Goal: Transaction & Acquisition: Purchase product/service

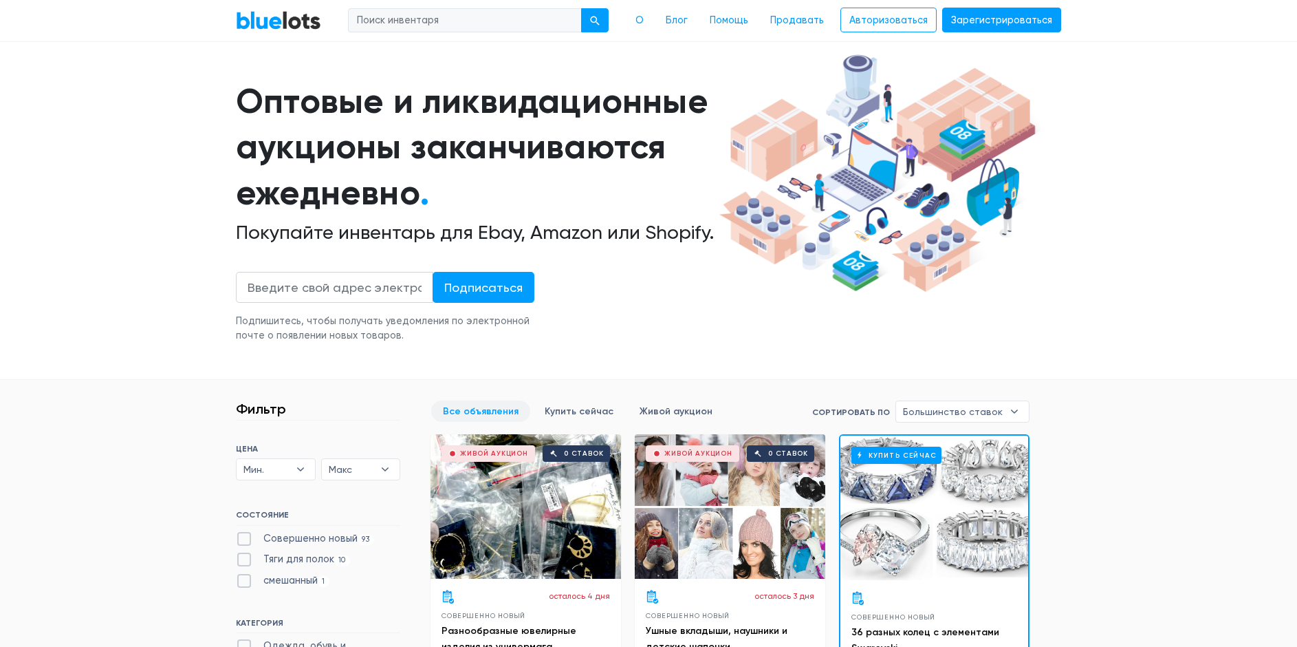
scroll to position [344, 0]
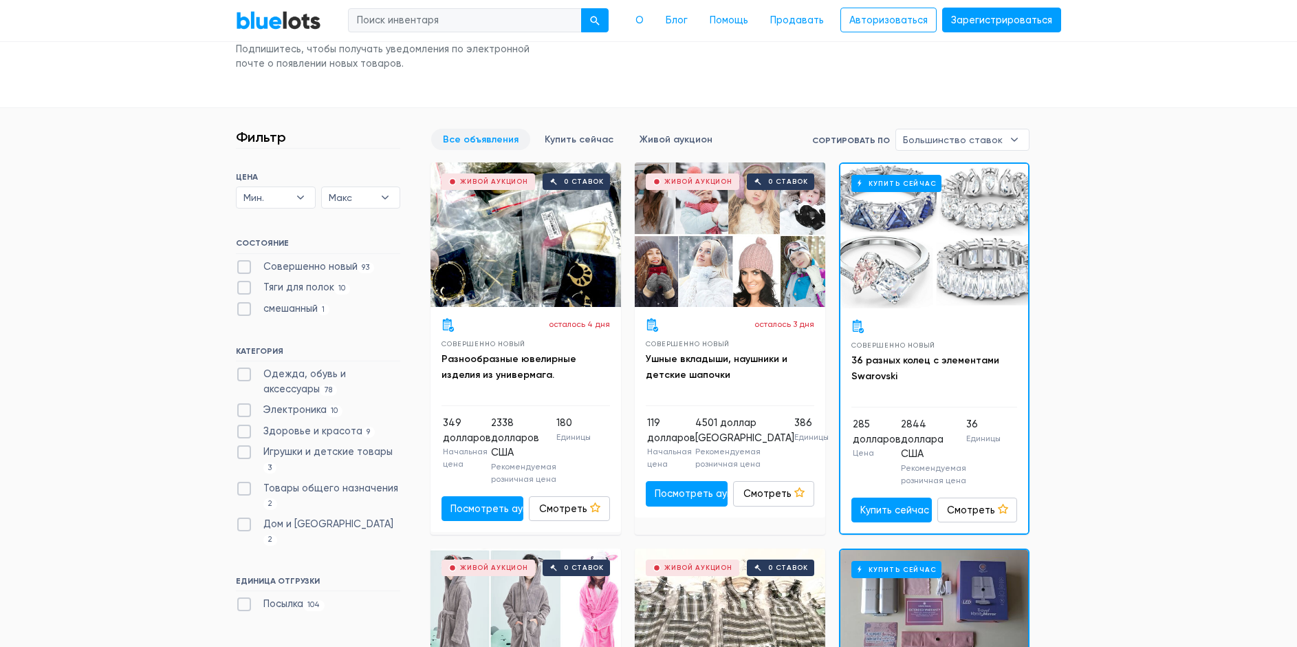
click at [288, 409] on font "Электроника" at bounding box center [294, 410] width 63 height 12
click at [245, 409] on input "Электроника 10" at bounding box center [240, 406] width 9 height 9
checkbox input "true"
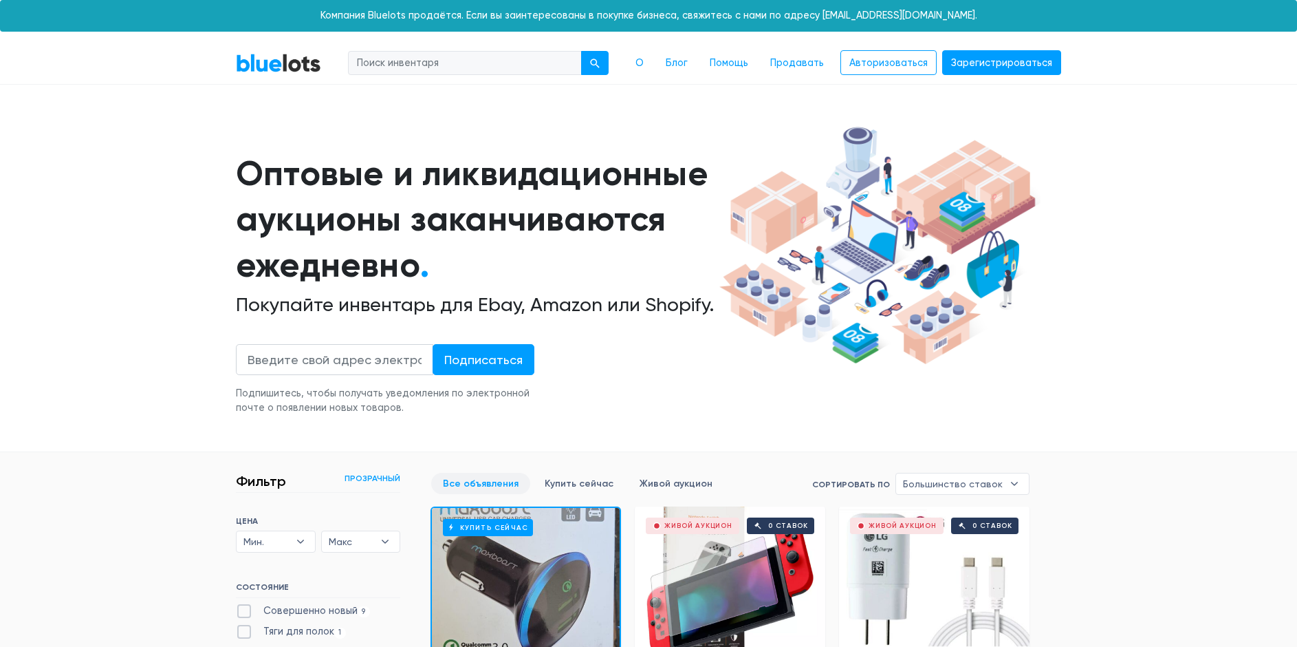
click at [843, 240] on img at bounding box center [878, 245] width 326 height 250
drag, startPoint x: 400, startPoint y: 166, endPoint x: 393, endPoint y: 159, distance: 10.7
click at [400, 166] on font "Оптовые и ликвидационные" at bounding box center [472, 173] width 473 height 41
click at [376, 147] on div "Оптовые и ликвидационные аукционы заканчиваются ежедневно . Покупайте инвентарь…" at bounding box center [648, 267] width 825 height 295
drag, startPoint x: 459, startPoint y: 189, endPoint x: 465, endPoint y: 204, distance: 16.1
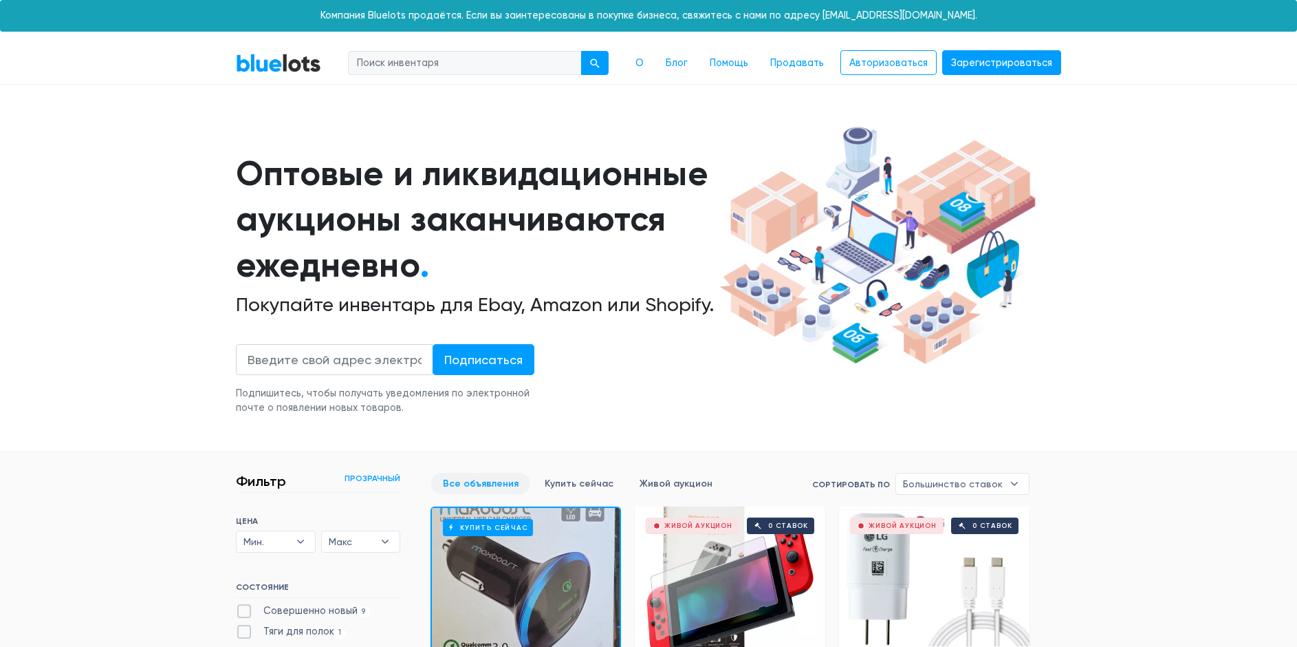
click at [465, 204] on h1 "Оптовые и ликвидационные аукционы заканчиваются ежедневно ." at bounding box center [475, 220] width 479 height 138
click at [472, 227] on font "аукционы заканчиваются ежедневно" at bounding box center [451, 241] width 430 height 87
click at [419, 256] on h1 "Оптовые и ликвидационные аукционы заканчиваются ежедневно ." at bounding box center [475, 220] width 479 height 138
drag, startPoint x: 358, startPoint y: 273, endPoint x: 341, endPoint y: 274, distance: 17.2
click at [349, 277] on font "аукционы заканчиваются ежедневно" at bounding box center [451, 241] width 430 height 87
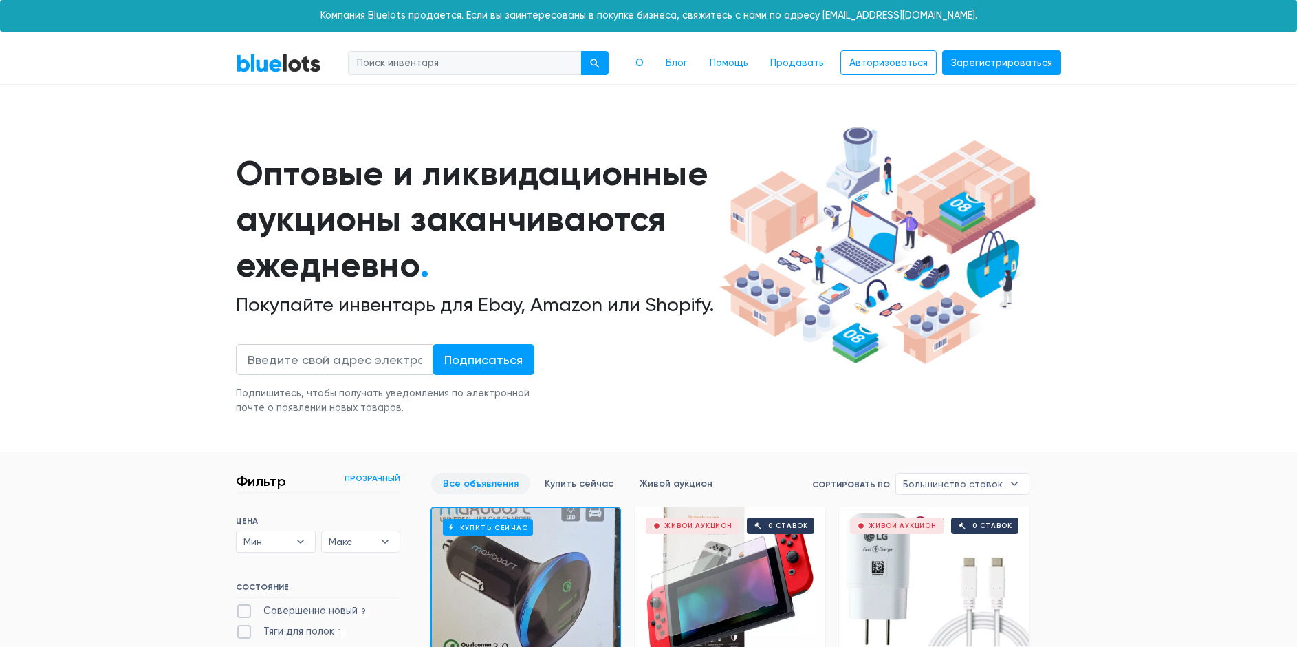
click at [920, 271] on img at bounding box center [878, 245] width 326 height 250
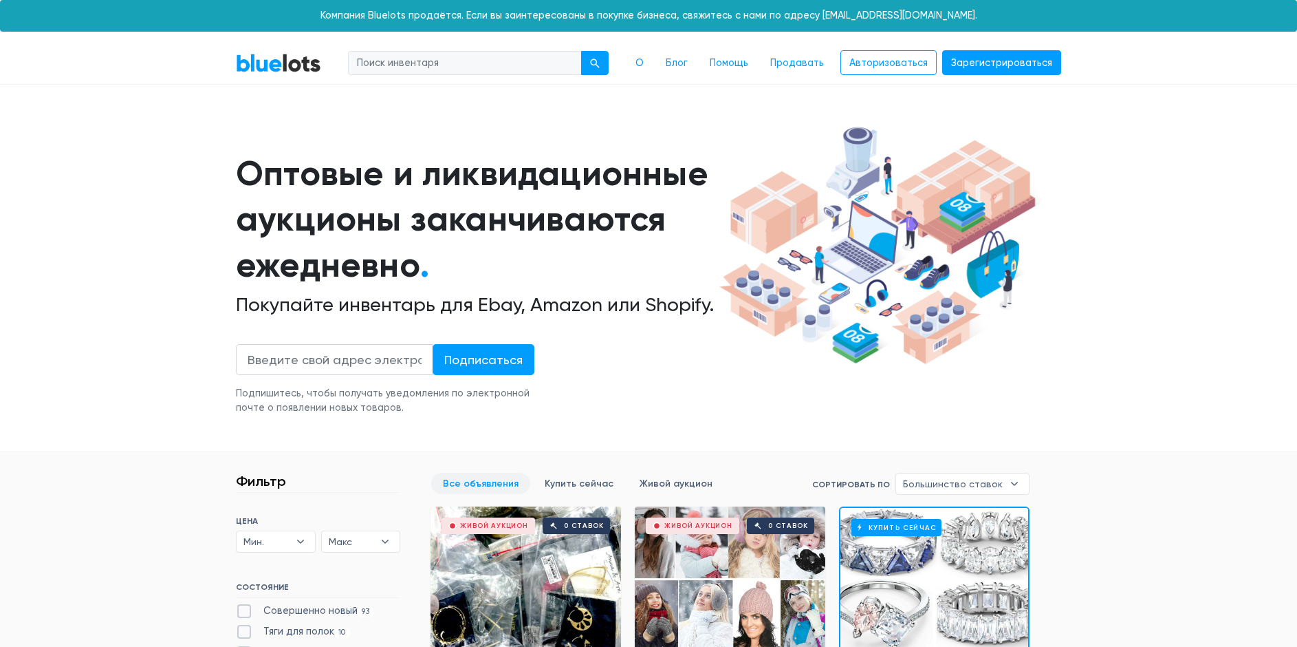
click at [989, 228] on img at bounding box center [878, 245] width 326 height 250
click at [744, 63] on font "Помощь" at bounding box center [729, 63] width 39 height 12
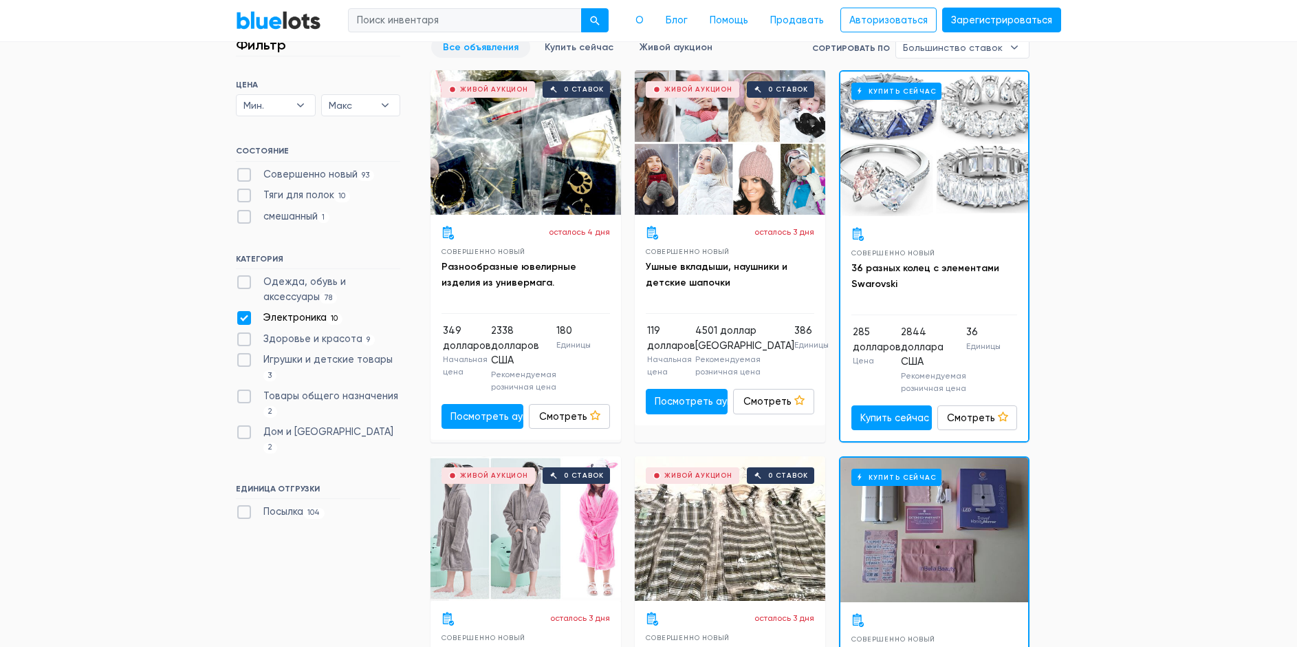
scroll to position [550, 0]
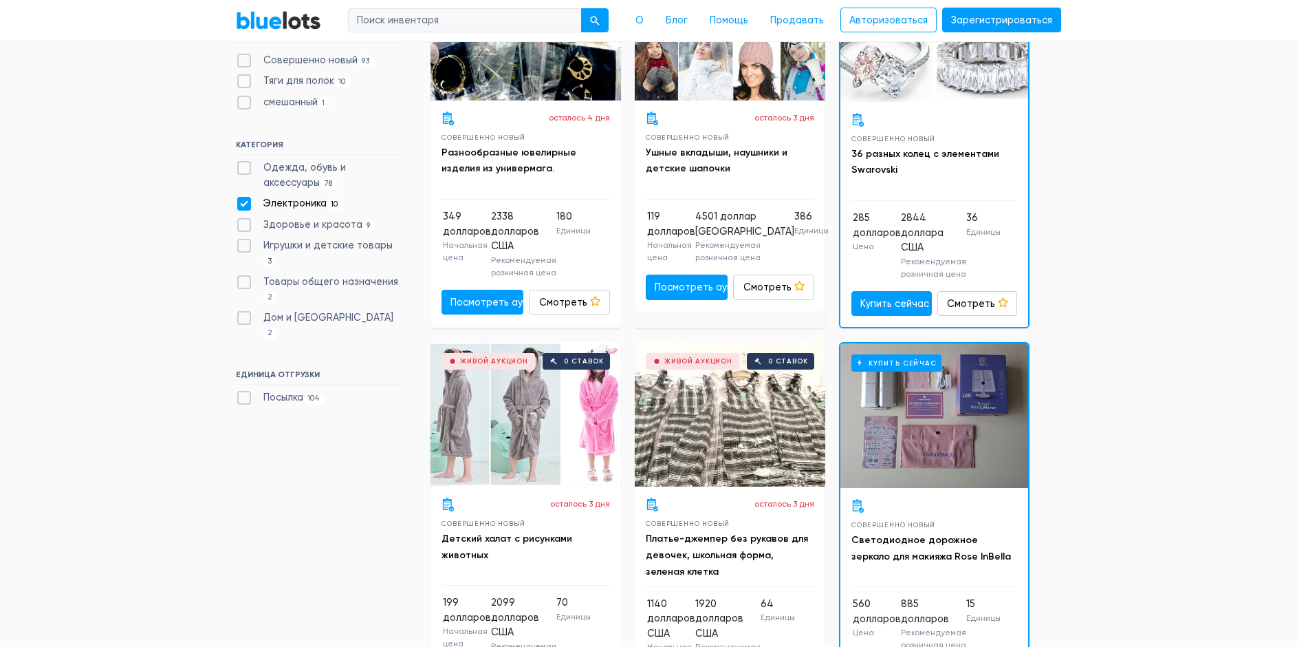
click at [242, 202] on label "Электроника 10" at bounding box center [289, 203] width 107 height 15
click at [242, 202] on input "Электроника 10" at bounding box center [240, 200] width 9 height 9
checkbox input "false"
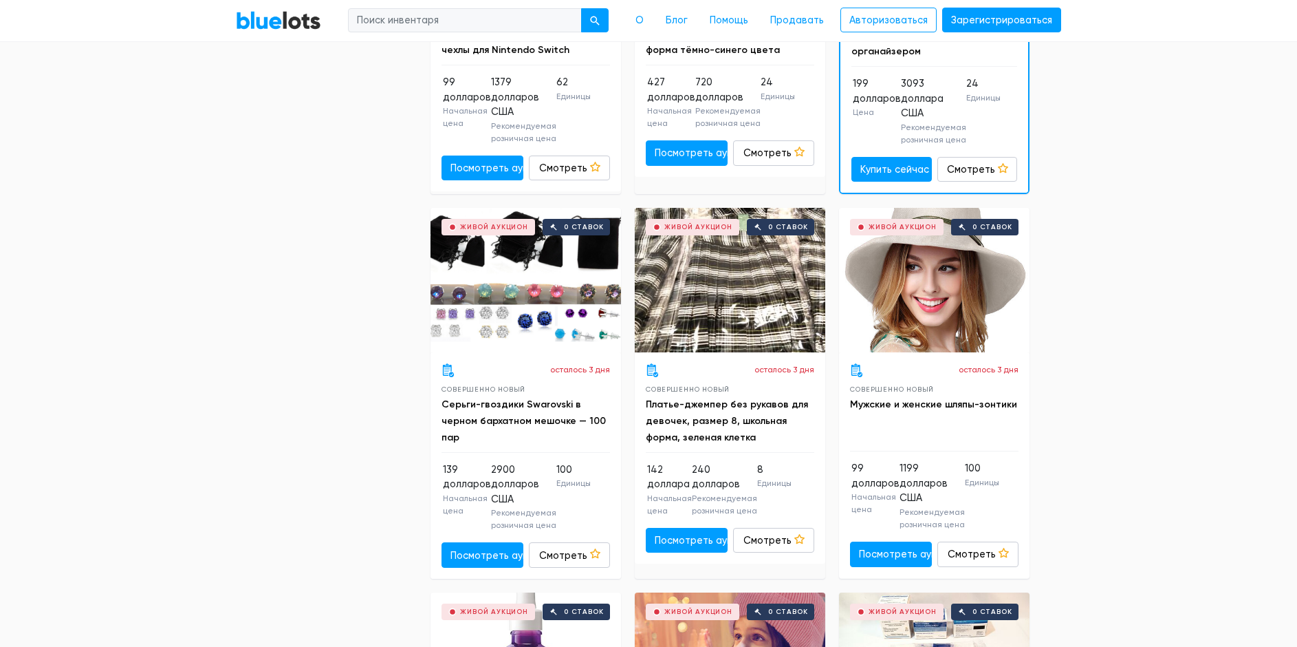
scroll to position [1815, 0]
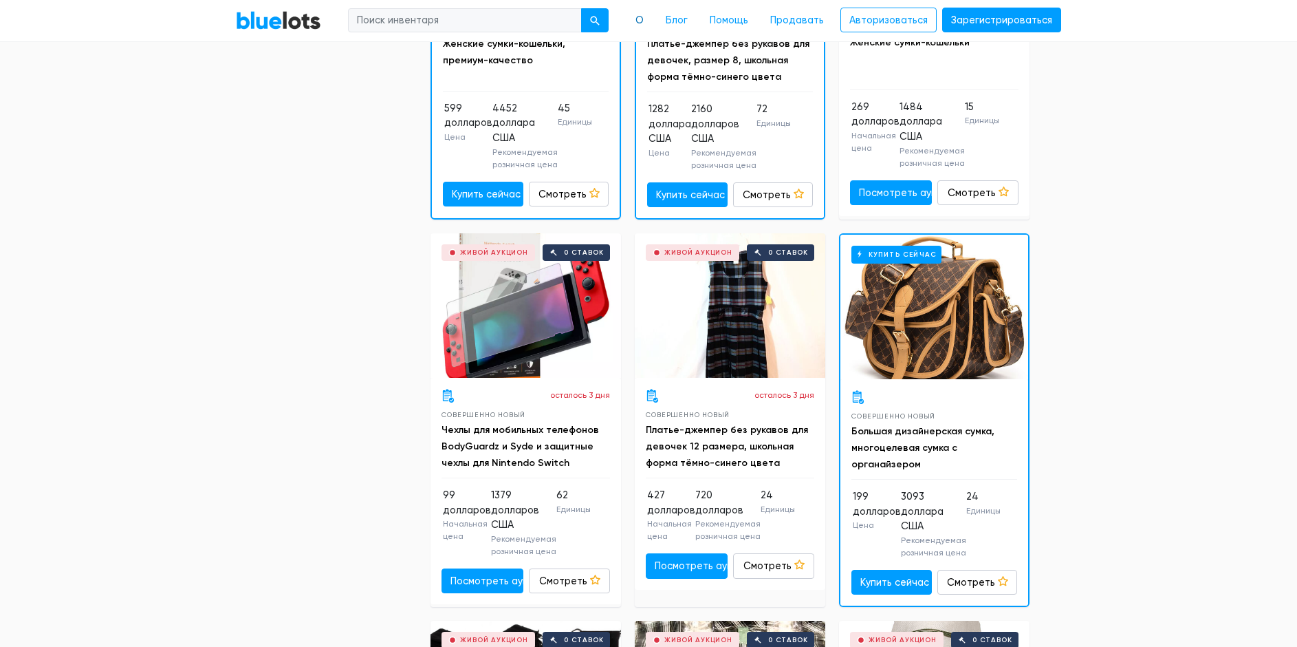
click at [644, 17] on font "О" at bounding box center [640, 20] width 8 height 12
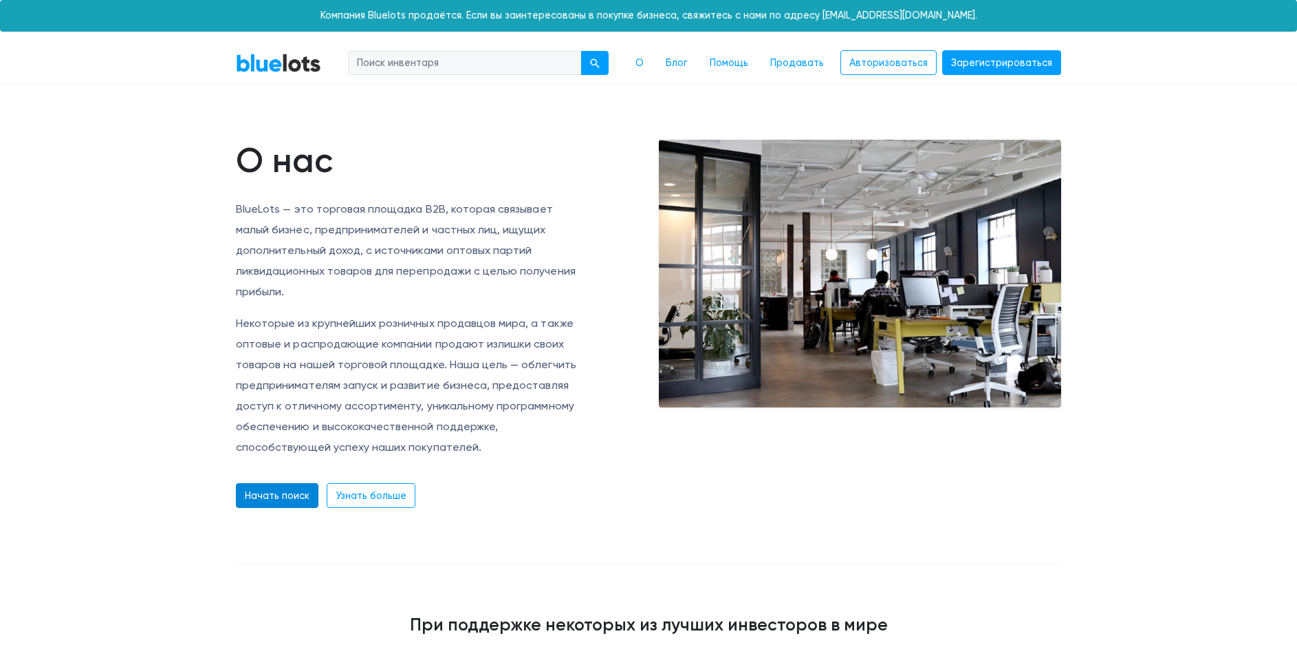
click at [291, 496] on font "Начать поиск" at bounding box center [277, 495] width 65 height 12
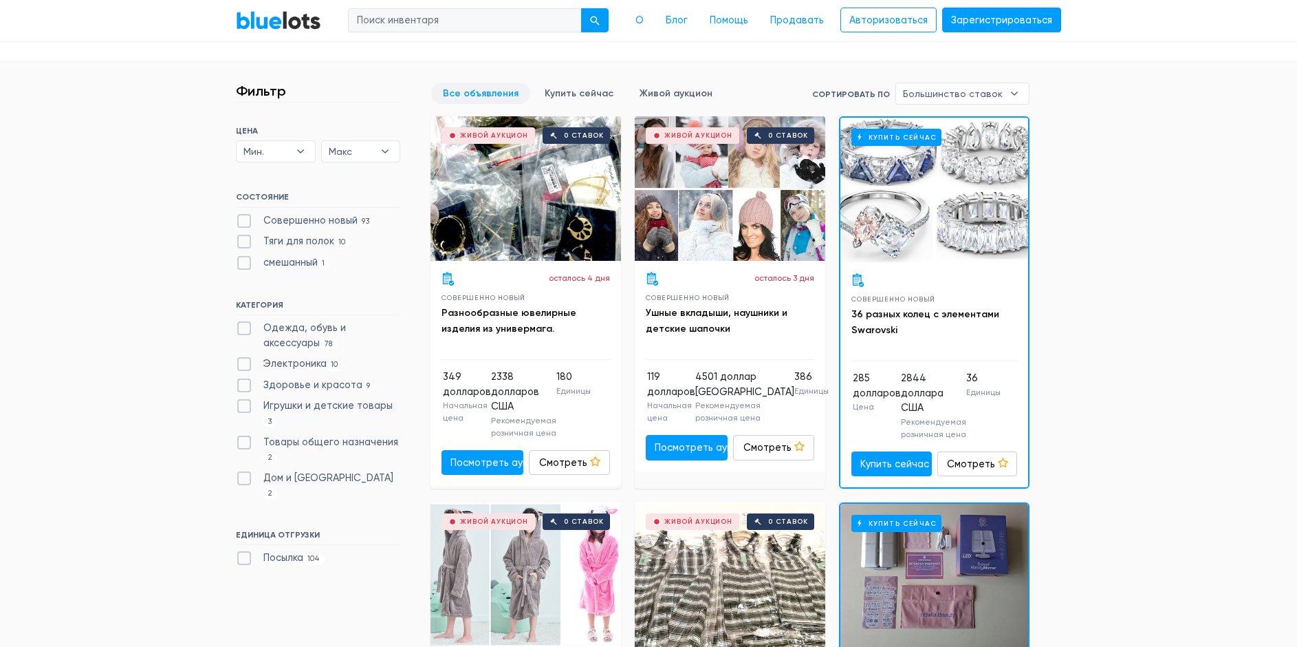
scroll to position [413, 0]
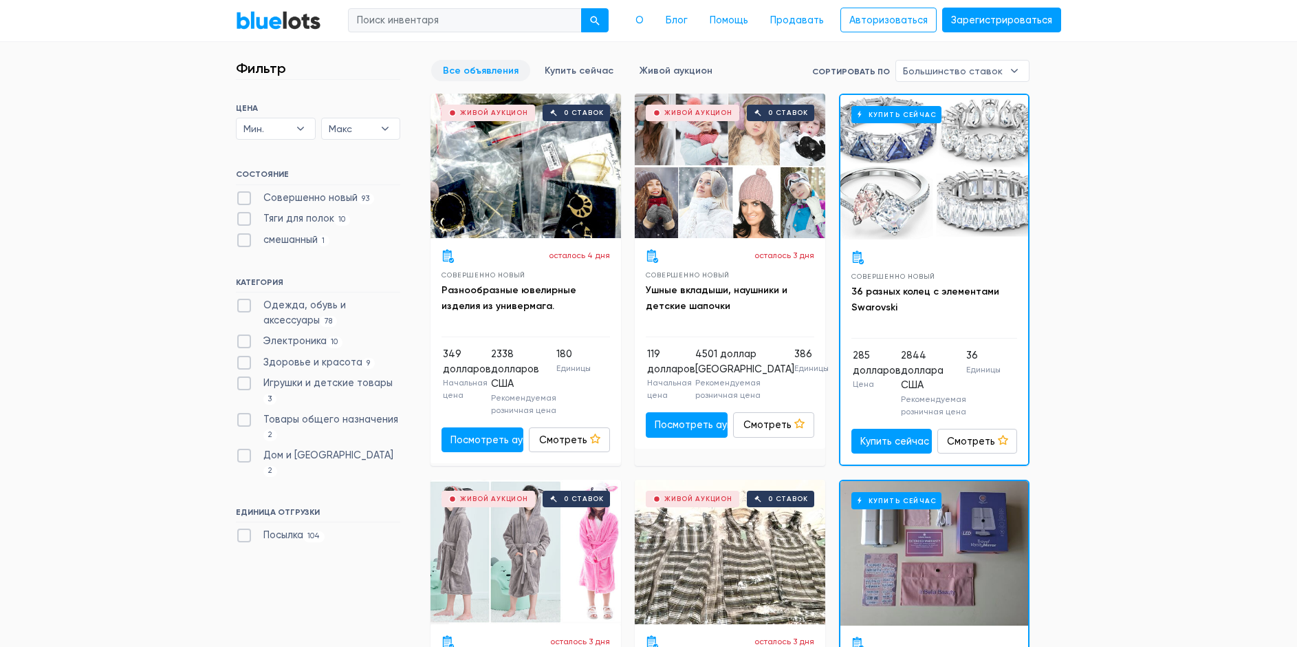
click at [306, 336] on font "Электроника" at bounding box center [294, 341] width 63 height 12
click at [245, 336] on input "Электроника 10" at bounding box center [240, 338] width 9 height 9
checkbox input "true"
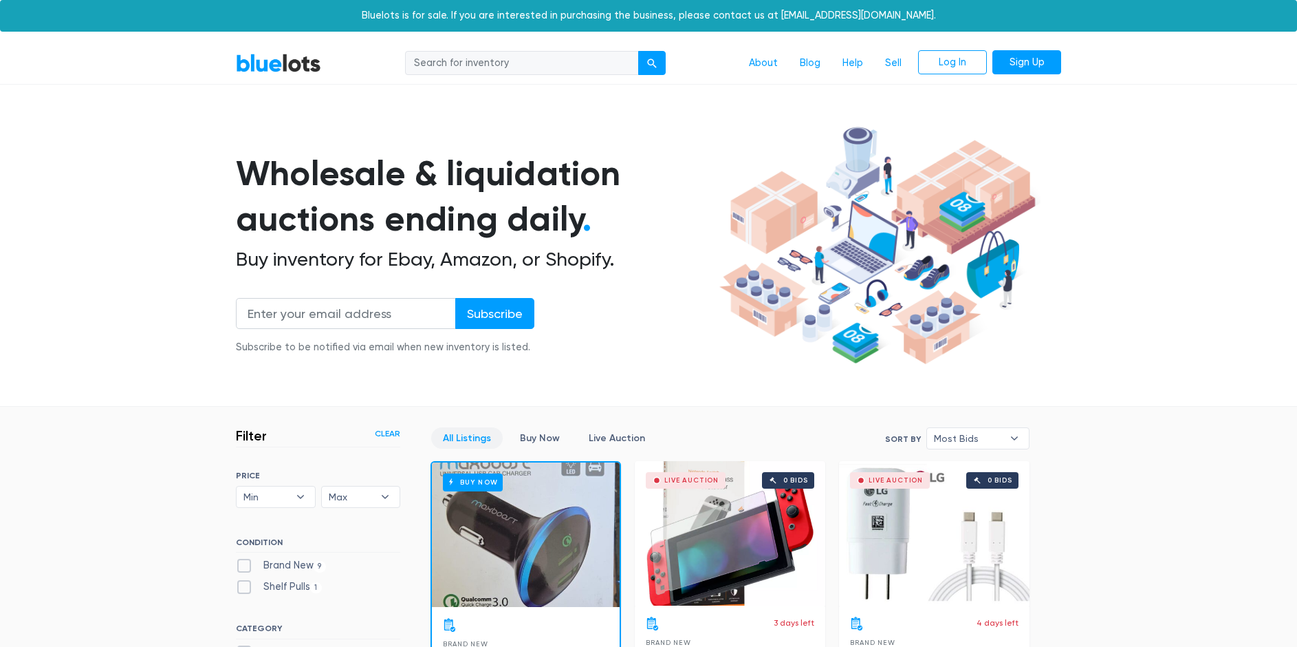
scroll to position [370, 0]
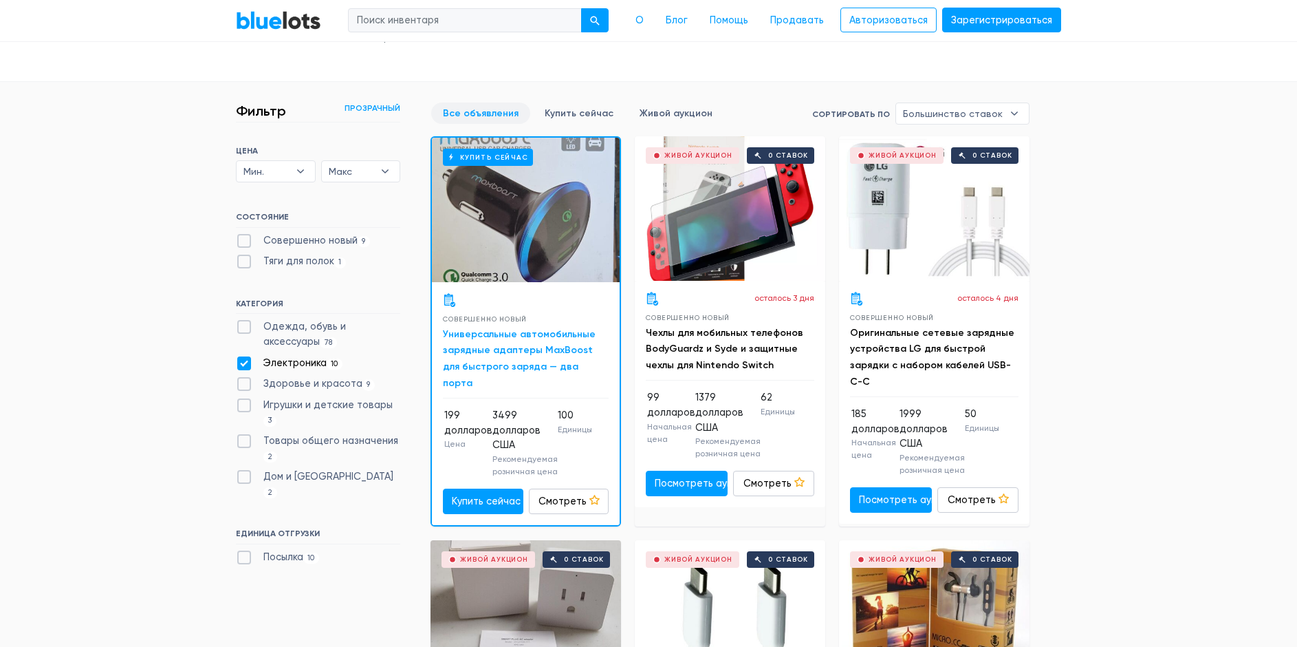
click at [488, 338] on font "Универсальные автомобильные зарядные адаптеры MaxBoost для быстрого заряда — дв…" at bounding box center [519, 358] width 153 height 61
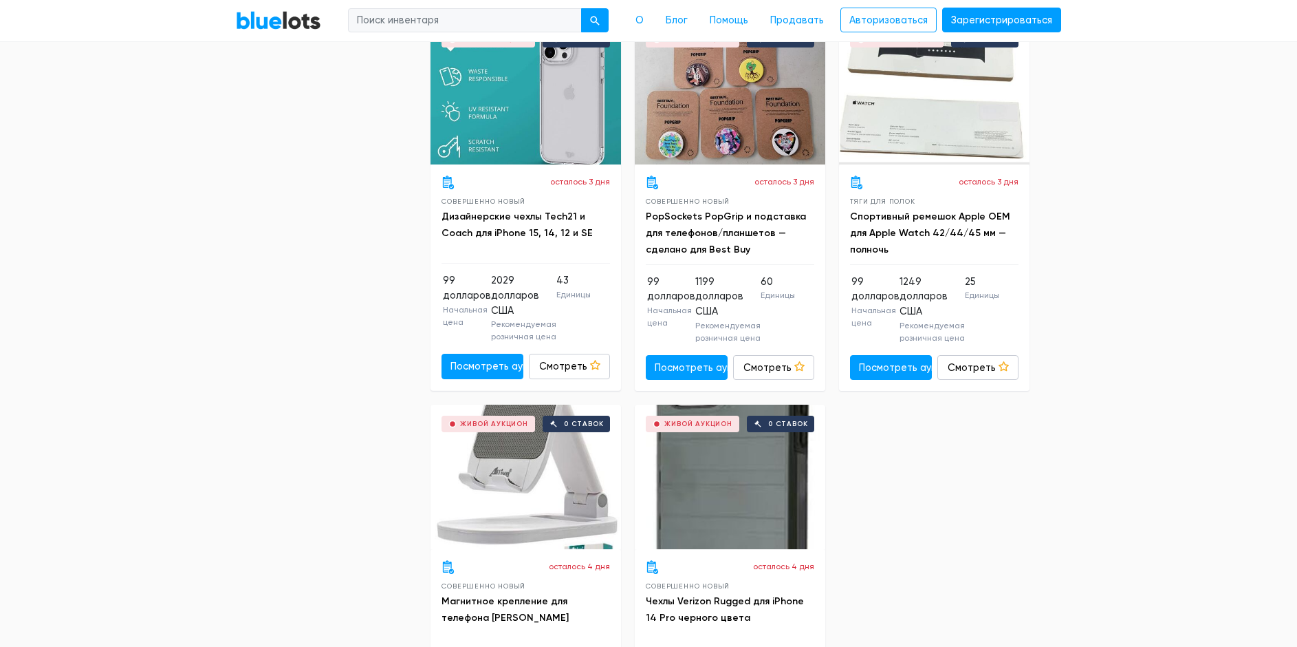
scroll to position [1196, 0]
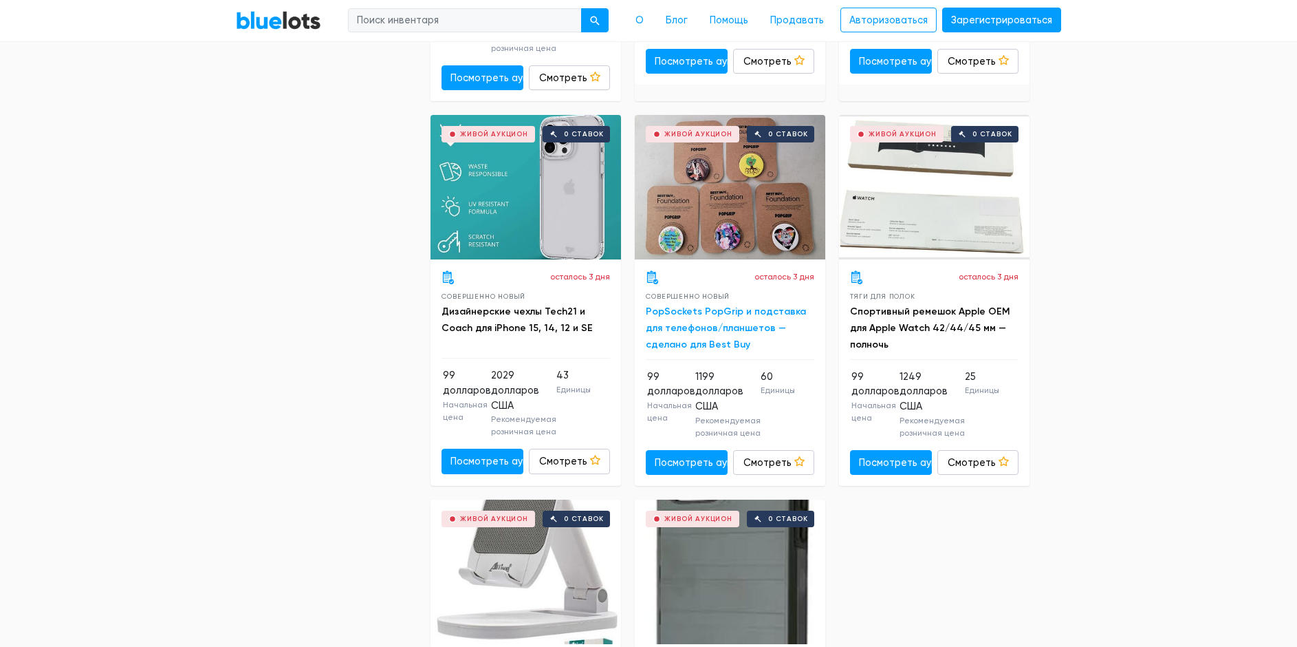
click at [732, 337] on font "PopSockets PopGrip и подставка для телефонов/планшетов — сделано для Best Buy" at bounding box center [726, 327] width 160 height 45
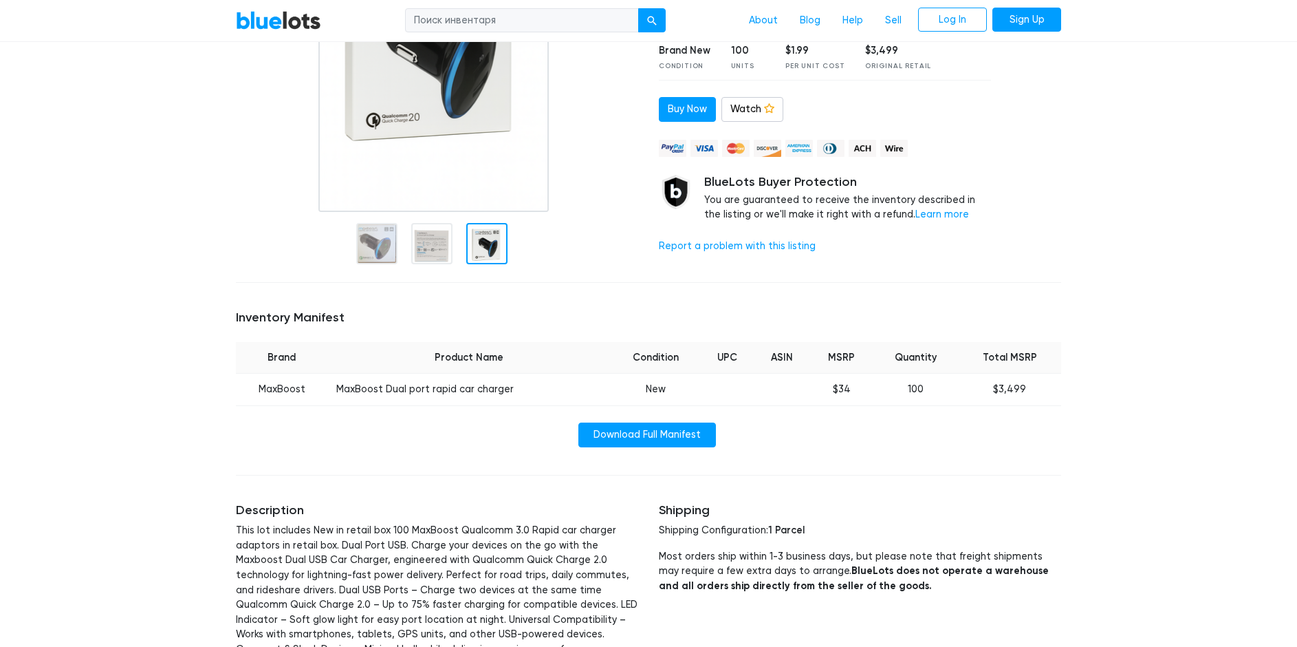
scroll to position [275, 0]
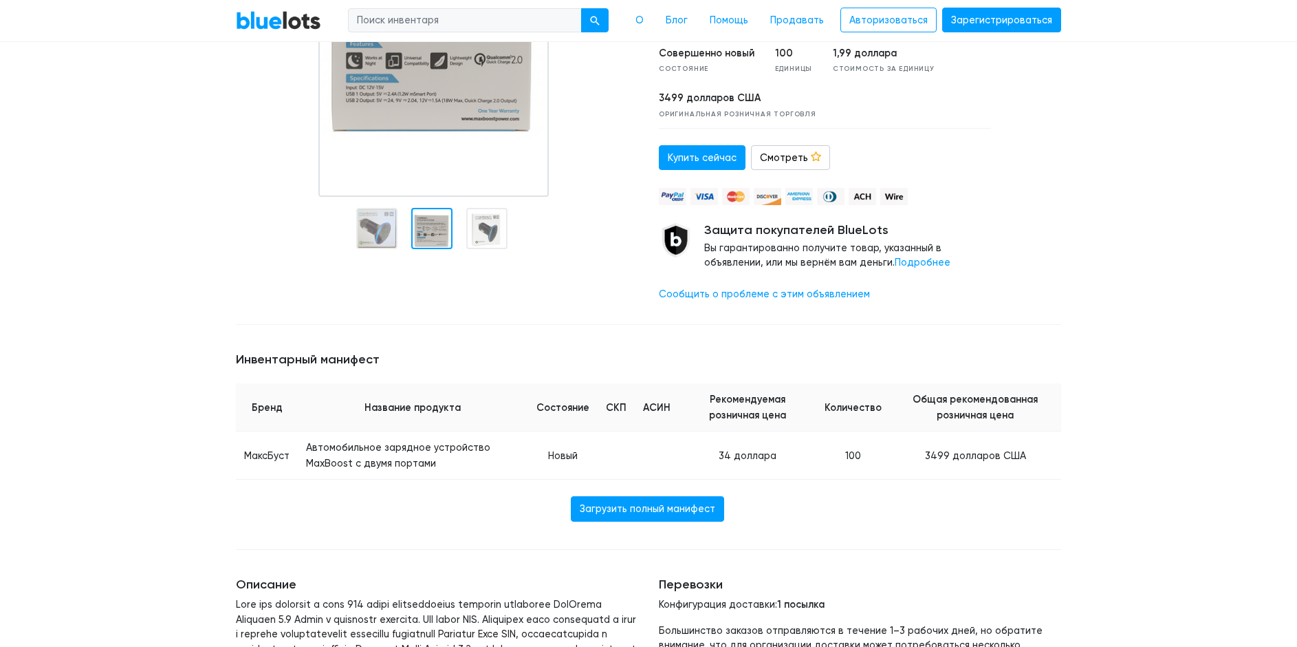
click at [435, 238] on div at bounding box center [431, 228] width 41 height 41
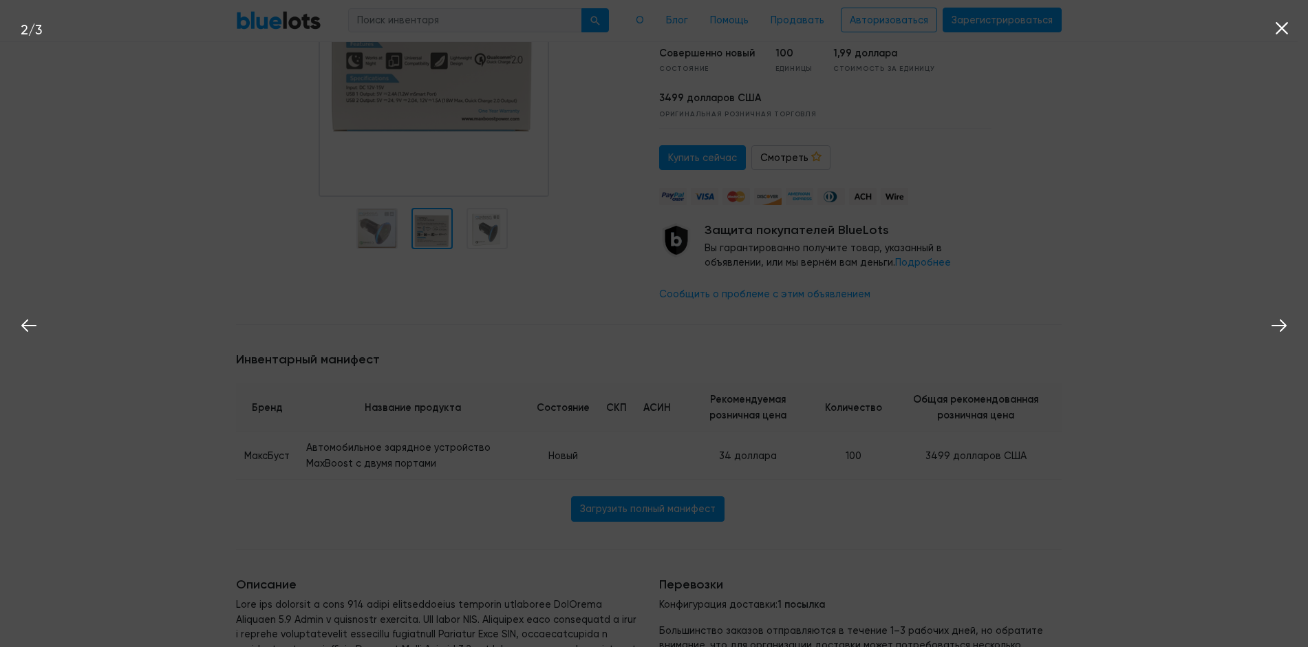
click at [490, 244] on div "2 / 3" at bounding box center [654, 323] width 1308 height 647
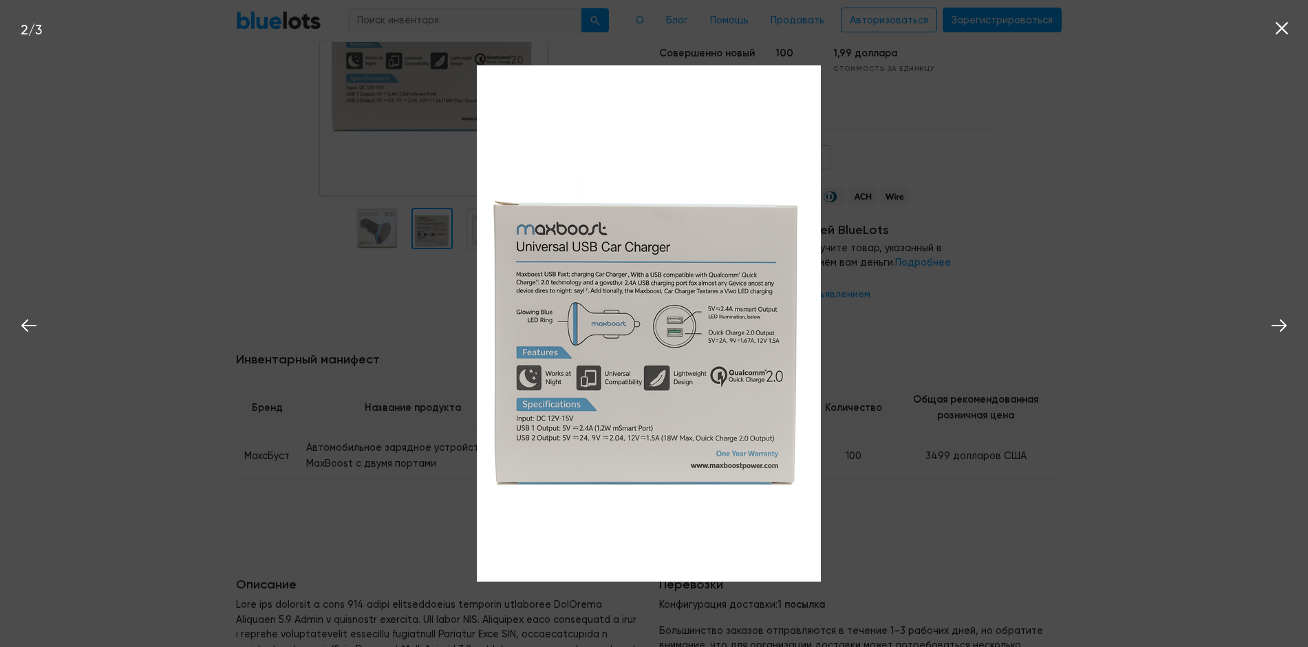
click at [1285, 22] on icon at bounding box center [1281, 28] width 21 height 21
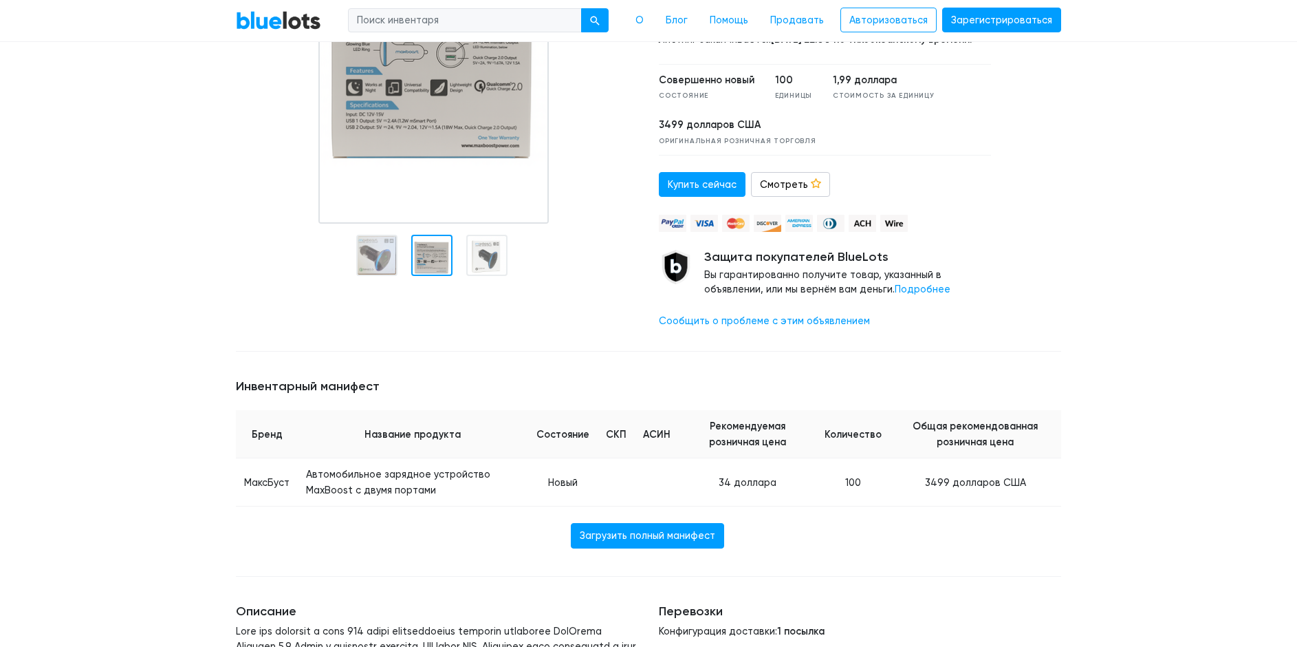
scroll to position [69, 0]
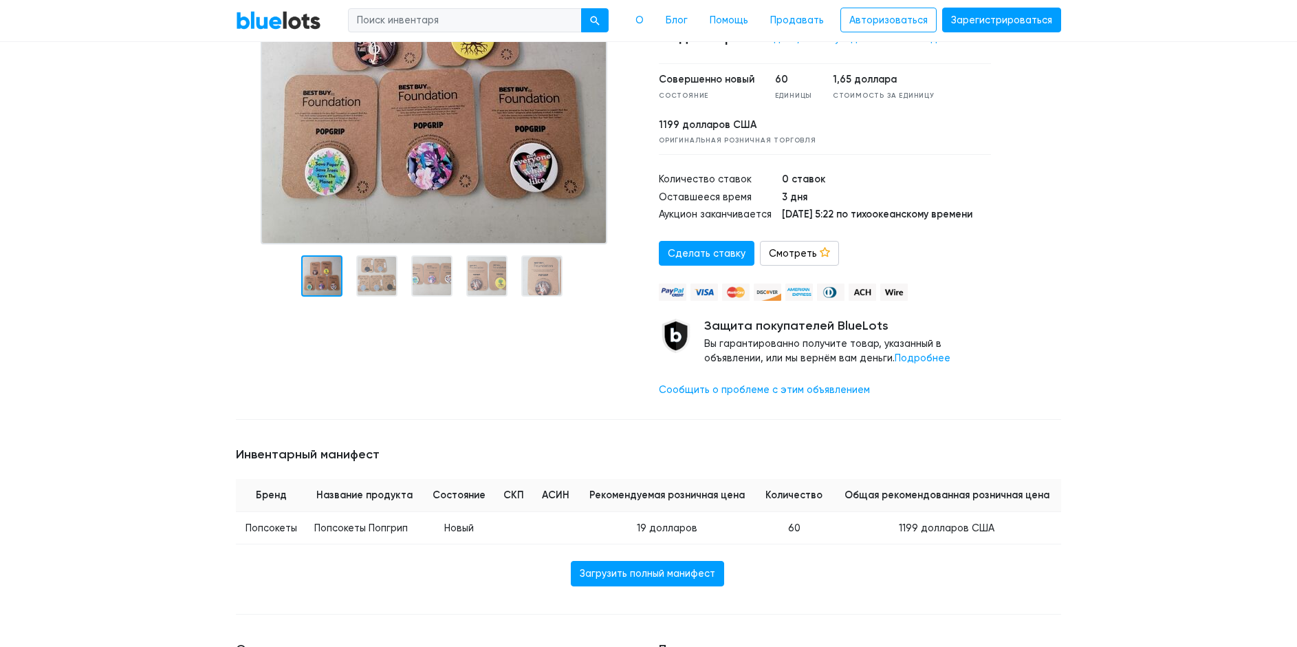
scroll to position [275, 0]
